Goal: Transaction & Acquisition: Purchase product/service

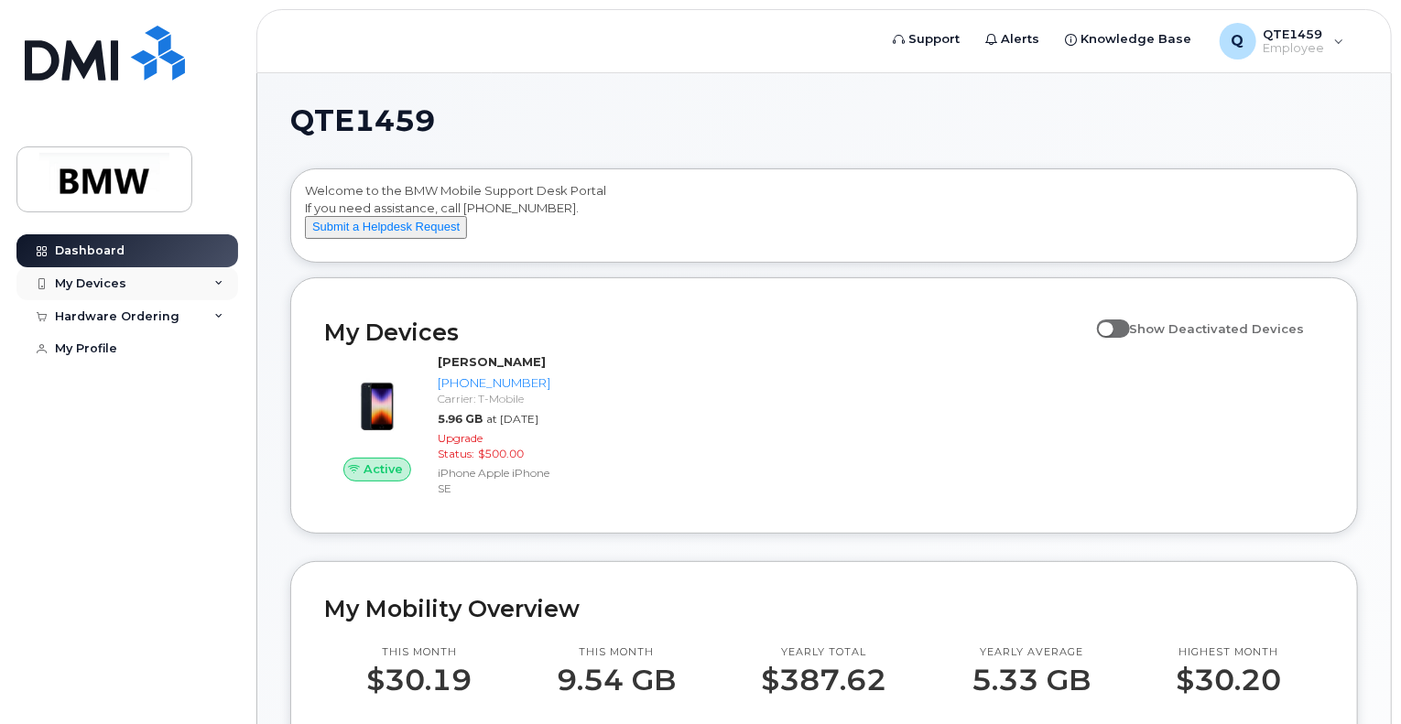
click at [108, 275] on div "My Devices" at bounding box center [127, 283] width 222 height 33
click at [117, 312] on div "Hardware Ordering" at bounding box center [117, 316] width 125 height 15
click at [94, 385] on div "New Order" at bounding box center [98, 384] width 70 height 16
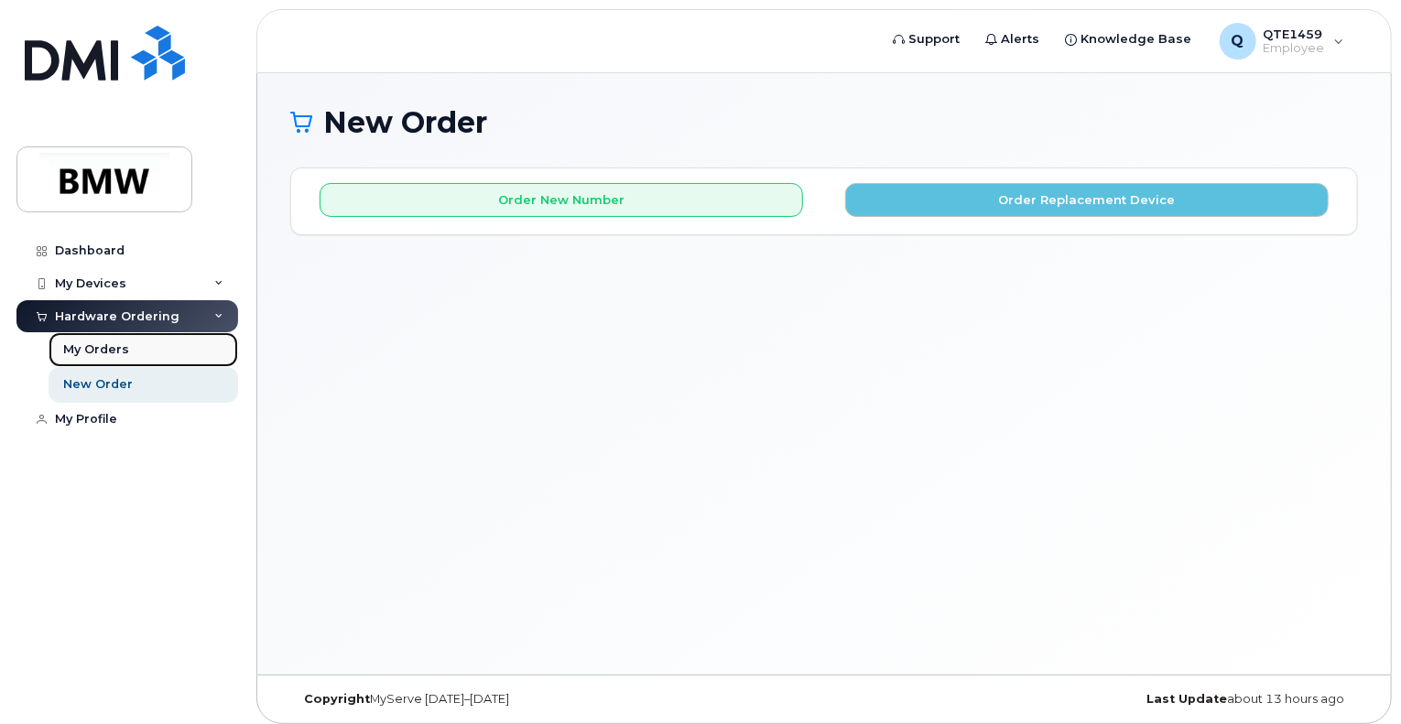
click at [91, 347] on div "My Orders" at bounding box center [96, 350] width 66 height 16
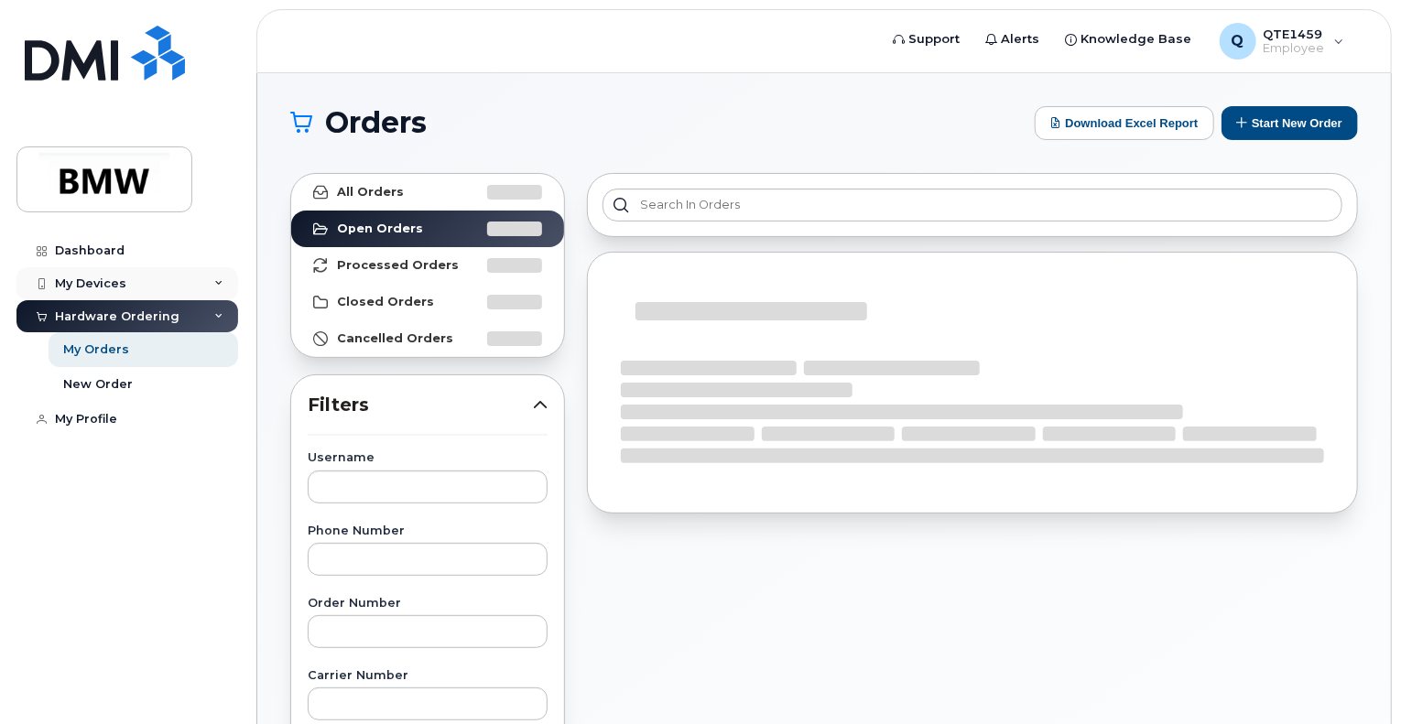
click at [75, 277] on div "My Devices" at bounding box center [90, 284] width 71 height 15
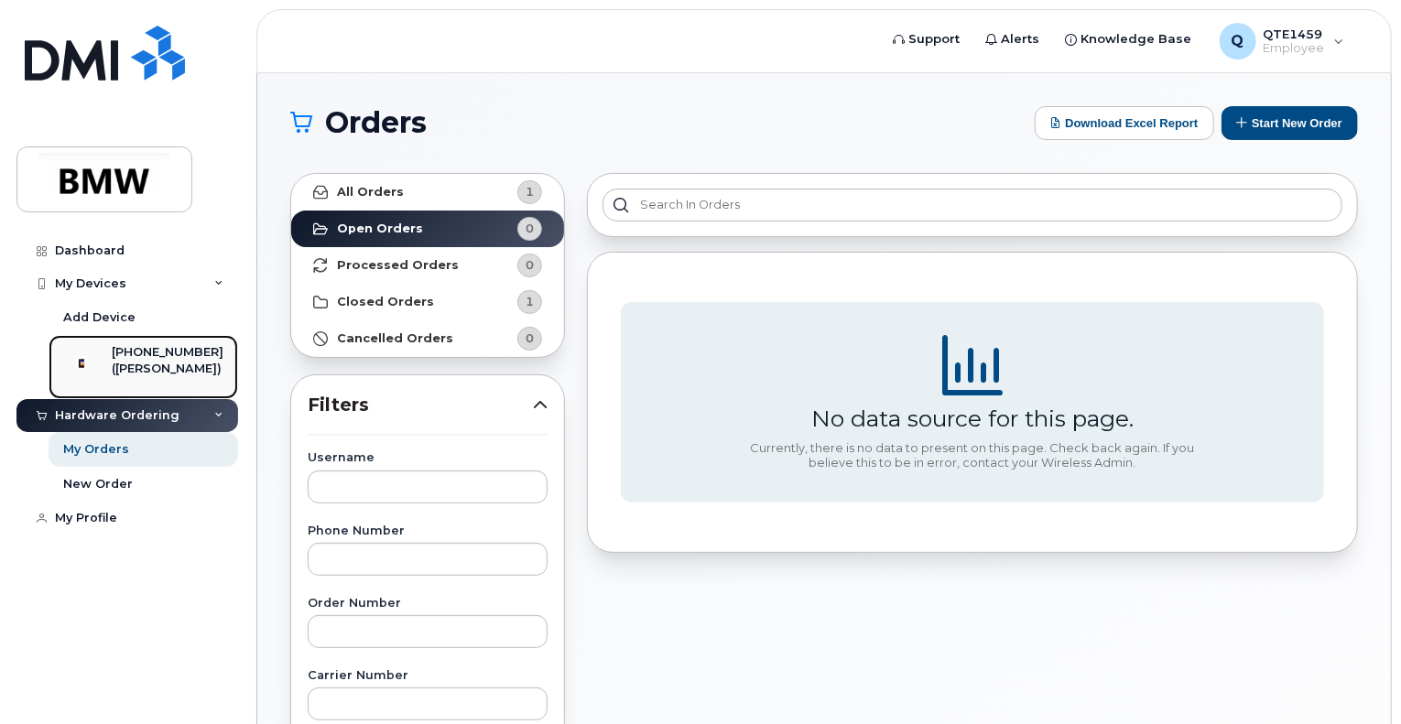
click at [159, 349] on div "[PHONE_NUMBER]" at bounding box center [168, 352] width 112 height 16
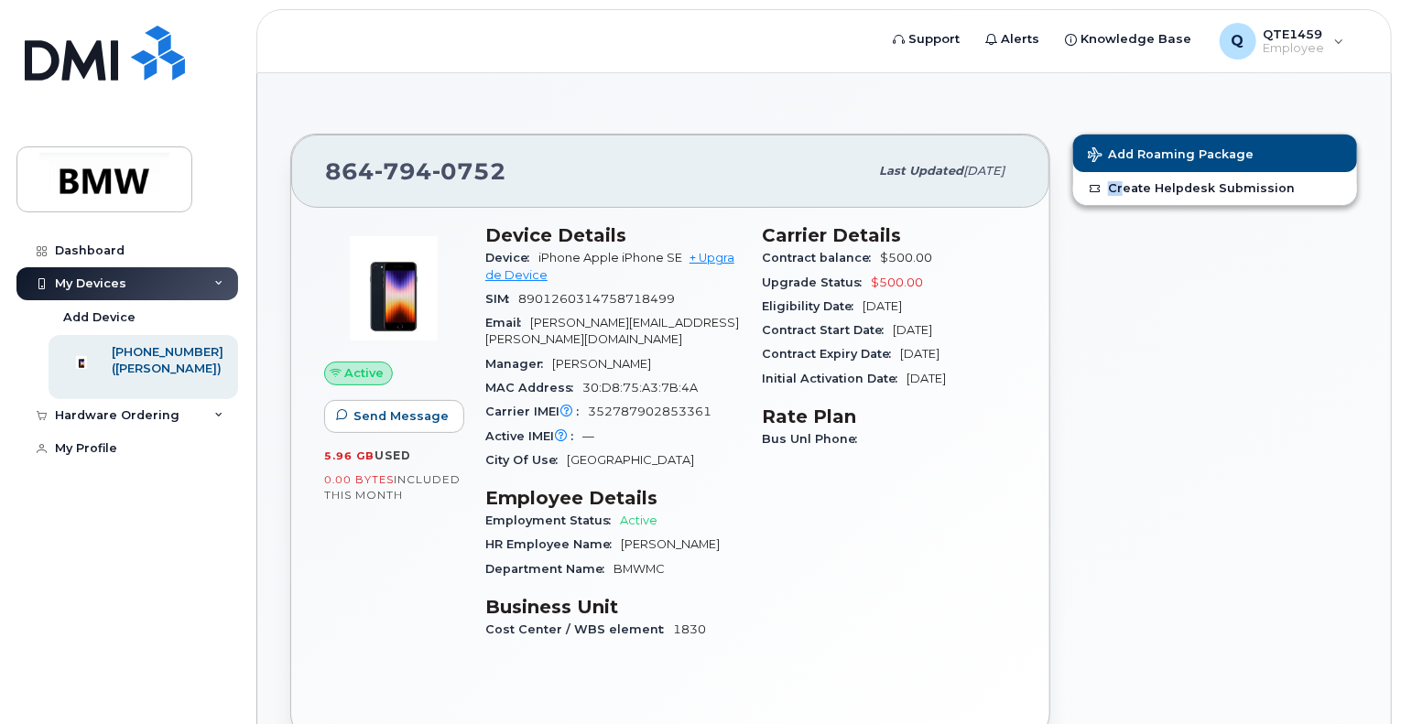
drag, startPoint x: 1020, startPoint y: 516, endPoint x: 1133, endPoint y: 404, distance: 158.6
click at [1133, 404] on div "[PHONE_NUMBER] Last updated [DATE] Active Send Message 5.96 GB  used 0.00 Bytes…" at bounding box center [824, 437] width 1090 height 628
